Goal: Information Seeking & Learning: Learn about a topic

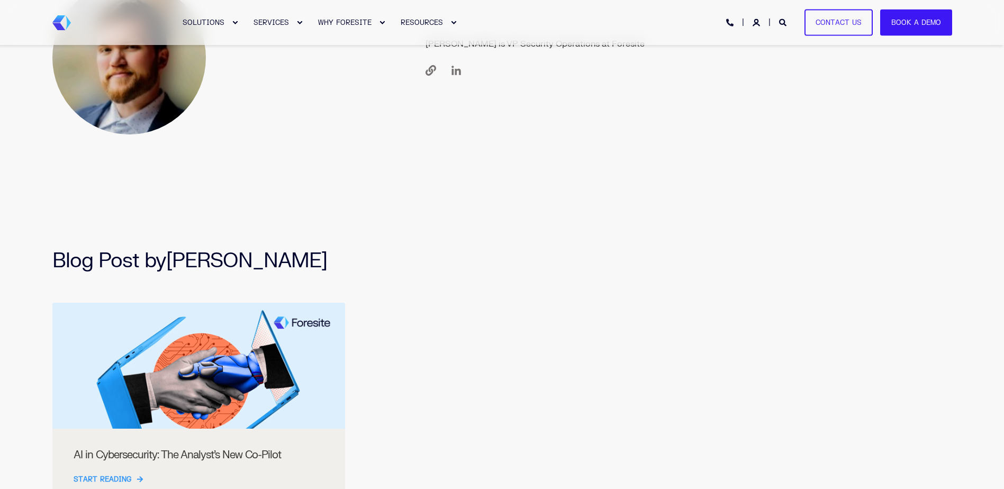
scroll to position [370, 0]
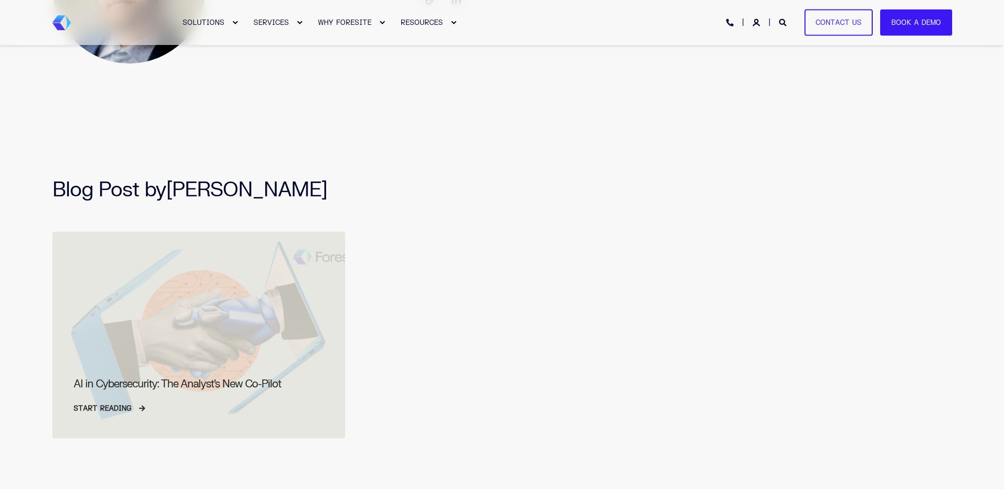
click at [125, 406] on span "Start Reading" at bounding box center [103, 408] width 58 height 8
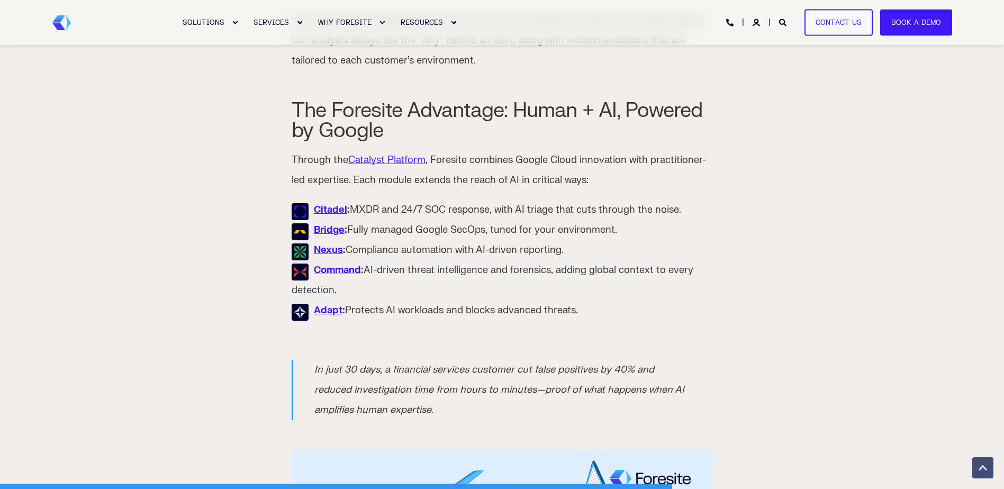
scroll to position [1746, 0]
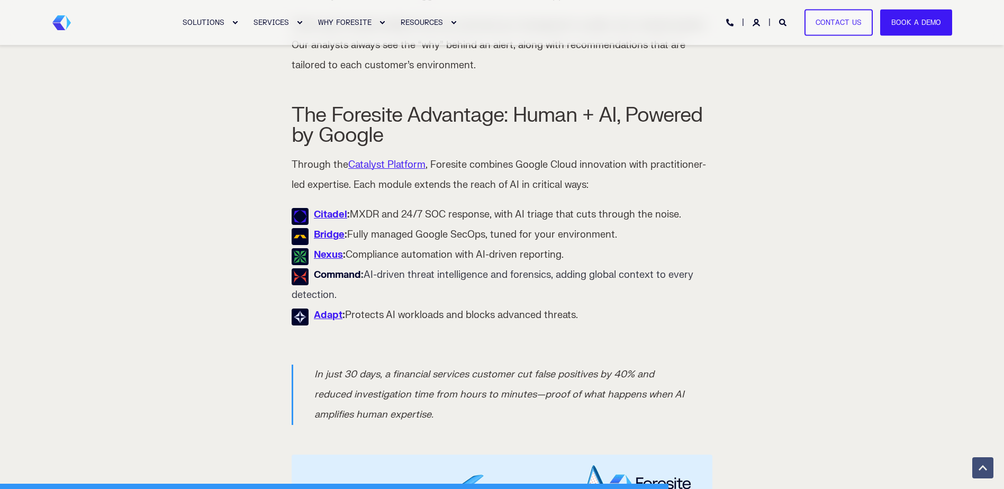
click at [327, 278] on link "Command" at bounding box center [337, 275] width 47 height 12
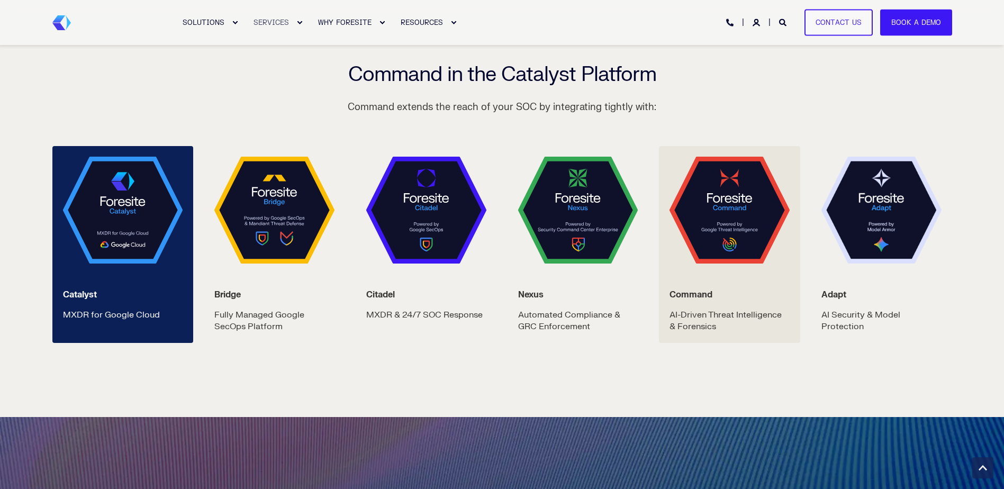
scroll to position [1746, 0]
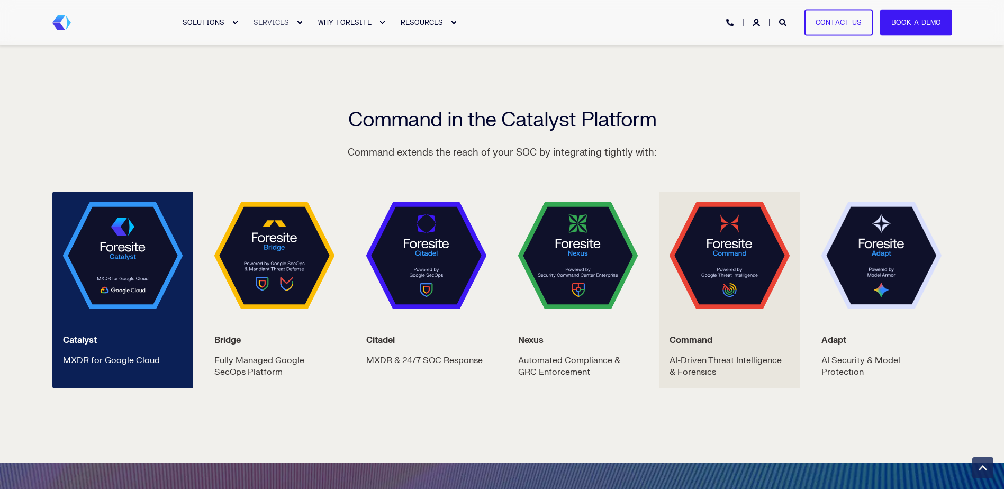
click at [711, 269] on img at bounding box center [729, 255] width 120 height 107
